Goal: Navigation & Orientation: Find specific page/section

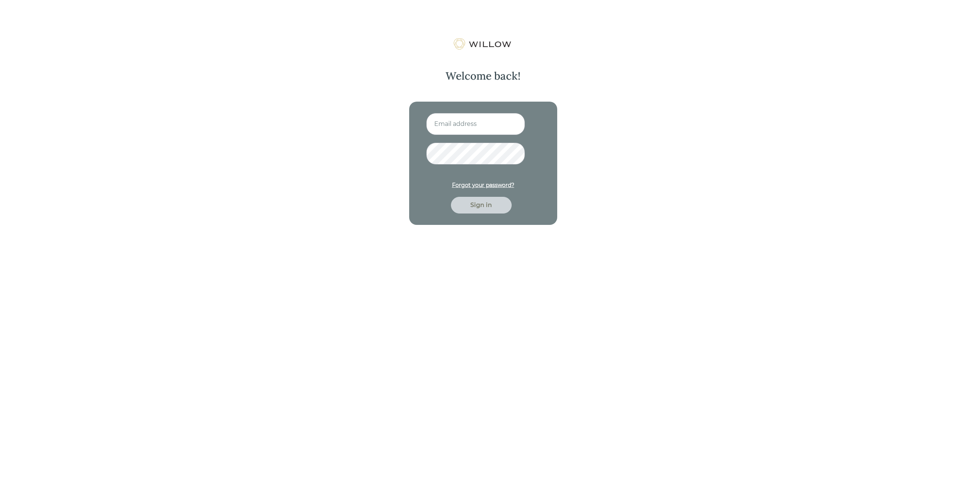
type input "[EMAIL_ADDRESS][DOMAIN_NAME]"
click at [480, 206] on div "Sign in" at bounding box center [481, 205] width 43 height 9
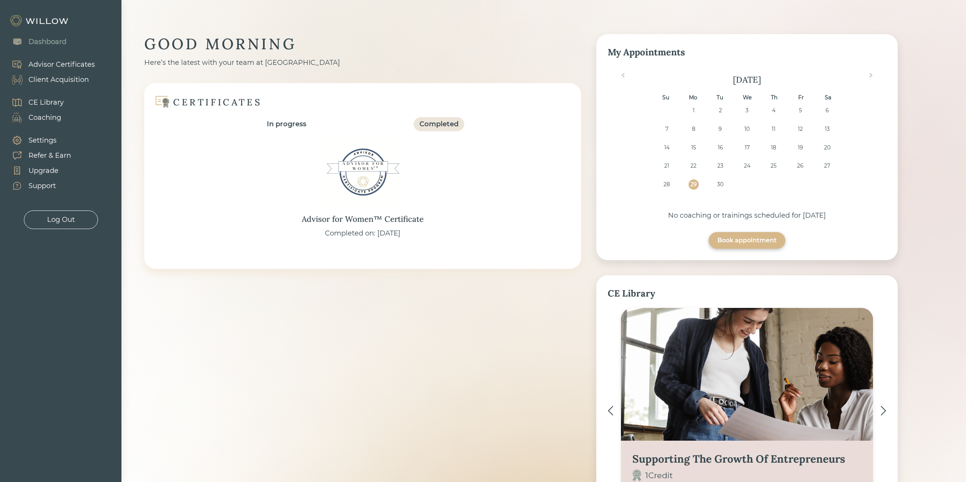
click at [76, 79] on div "Client Acquisition" at bounding box center [58, 80] width 60 height 10
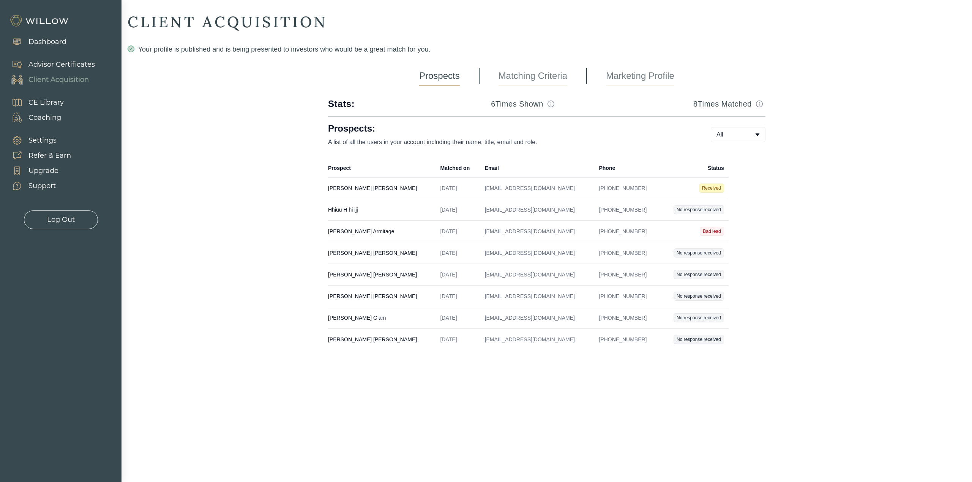
click at [62, 218] on div "Log Out" at bounding box center [61, 220] width 28 height 10
